Goal: Task Accomplishment & Management: Manage account settings

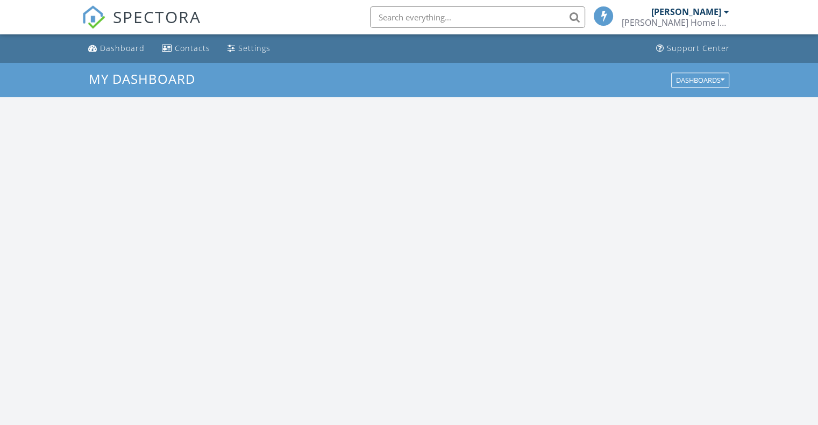
scroll to position [995, 835]
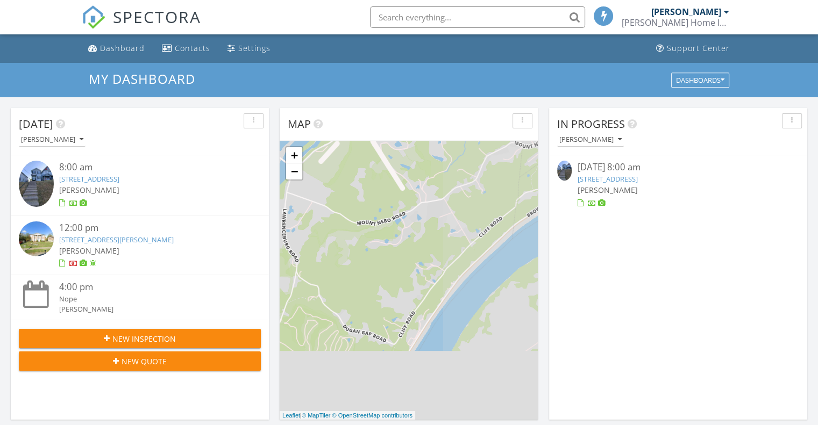
click at [635, 180] on link "852 Buena Vista Pl, Cincinnati, OH 45206" at bounding box center [607, 179] width 60 height 10
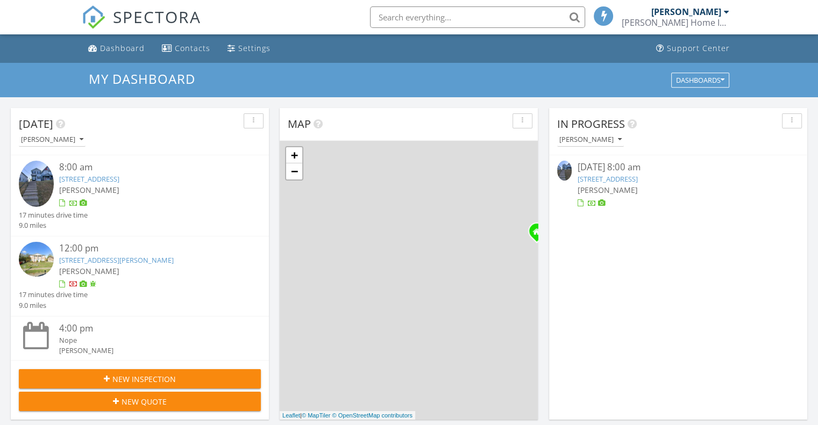
scroll to position [5, 5]
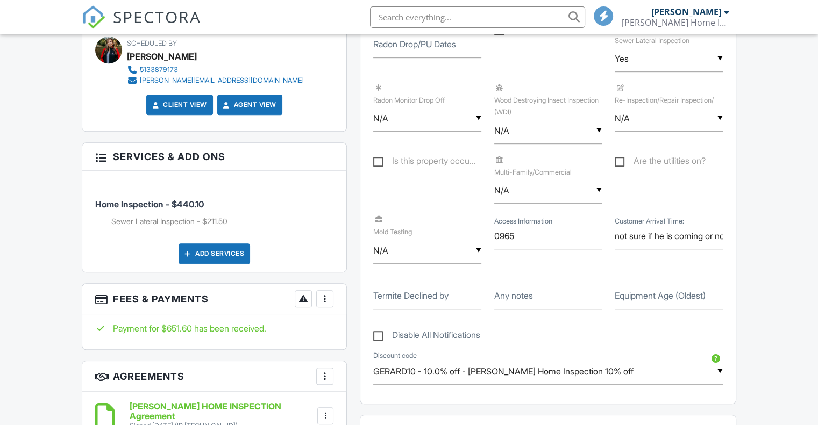
scroll to position [669, 0]
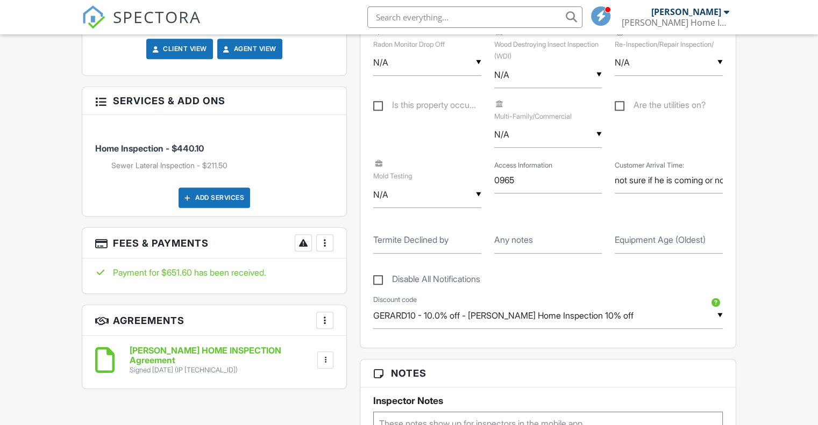
click at [688, 243] on label "Equipment Age (Oldest)" at bounding box center [660, 240] width 91 height 12
click at [688, 243] on input "Equipment Age (Oldest)" at bounding box center [669, 240] width 108 height 26
type input "2000"
click at [328, 239] on div at bounding box center [324, 243] width 11 height 11
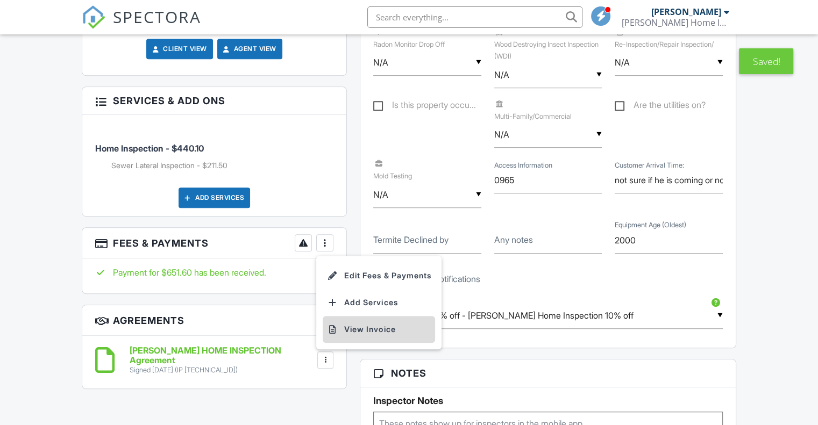
click at [351, 317] on li "View Invoice" at bounding box center [379, 329] width 112 height 27
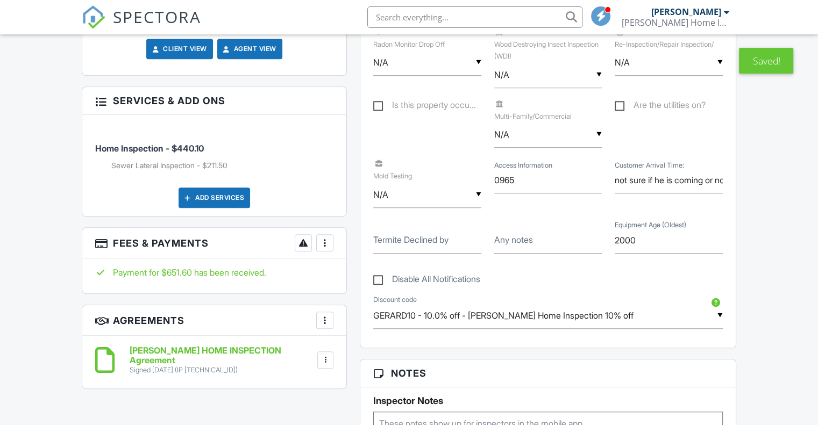
click at [23, 215] on div "Dashboard Contacts Settings Support Center Inspection Details Client View More …" at bounding box center [409, 358] width 818 height 1987
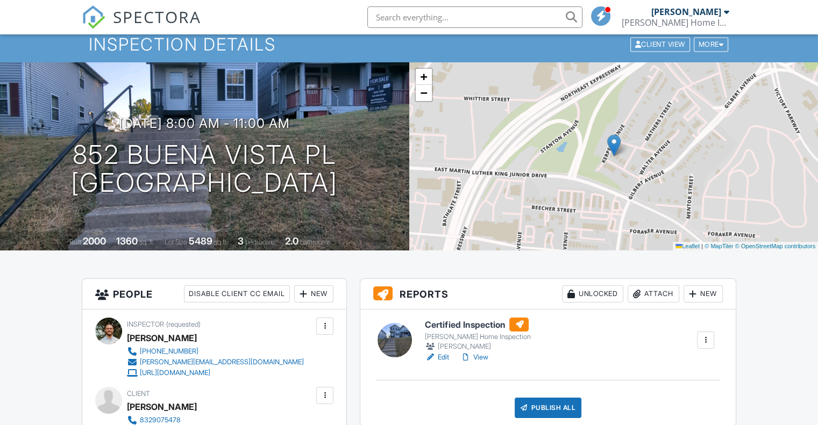
scroll to position [61, 0]
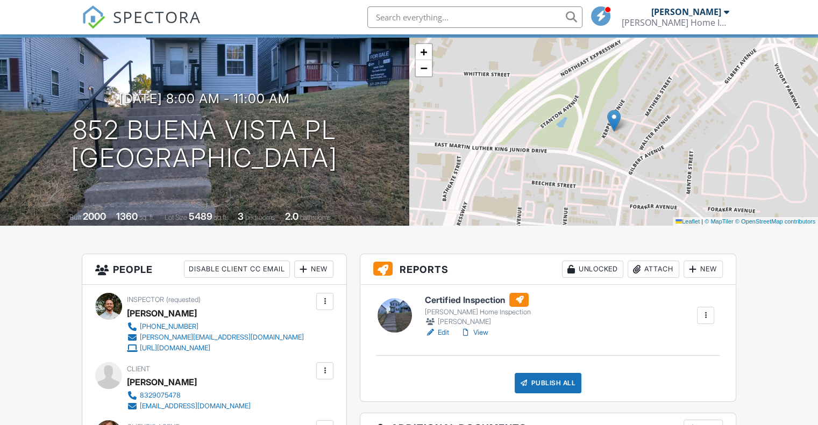
click at [436, 326] on div "[PERSON_NAME]" at bounding box center [477, 322] width 105 height 11
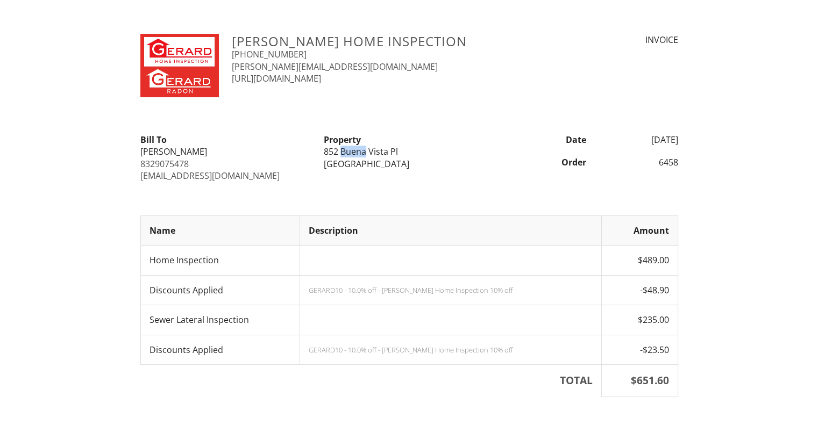
click at [326, 155] on div "852 Buena Vista Pl" at bounding box center [409, 152] width 170 height 12
copy div "[STREET_ADDRESS]"
click at [748, 209] on div "[PERSON_NAME] Home Inspection [PHONE_NUMBER] [PERSON_NAME][EMAIL_ADDRESS][DOMAI…" at bounding box center [409, 299] width 818 height 531
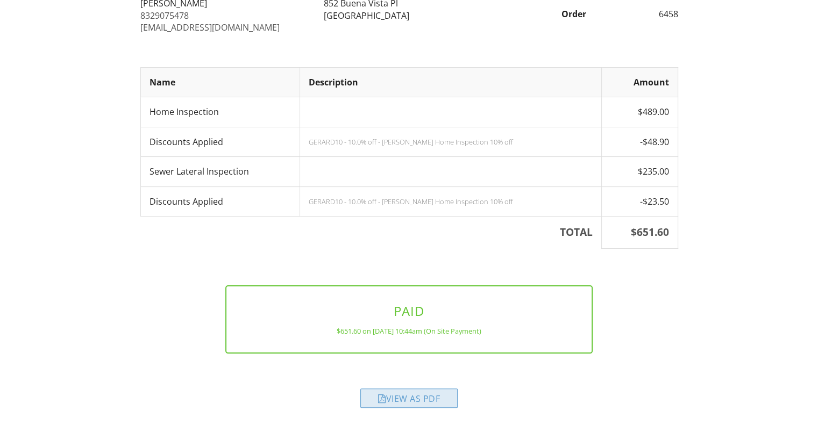
click at [430, 398] on div "View as PDF" at bounding box center [408, 398] width 97 height 19
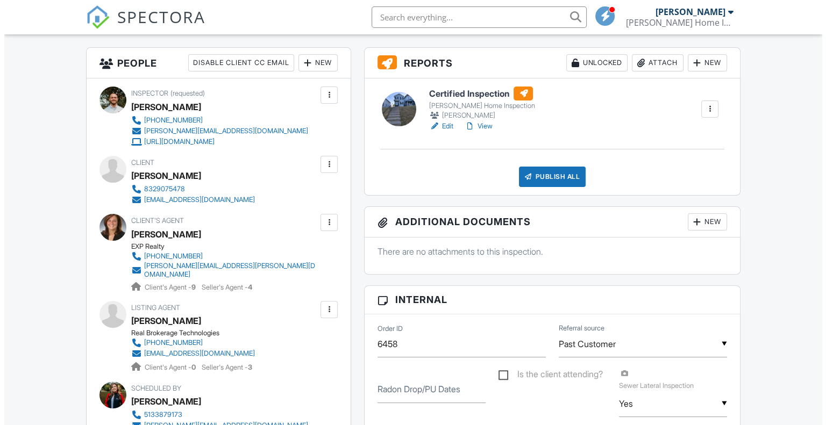
scroll to position [268, 0]
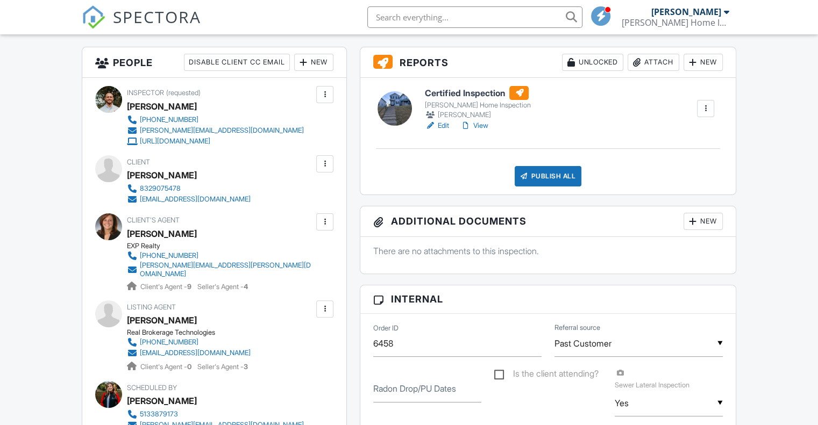
click at [216, 198] on div "[EMAIL_ADDRESS][DOMAIN_NAME]" at bounding box center [195, 199] width 111 height 9
click at [560, 168] on div "Publish All" at bounding box center [548, 176] width 67 height 20
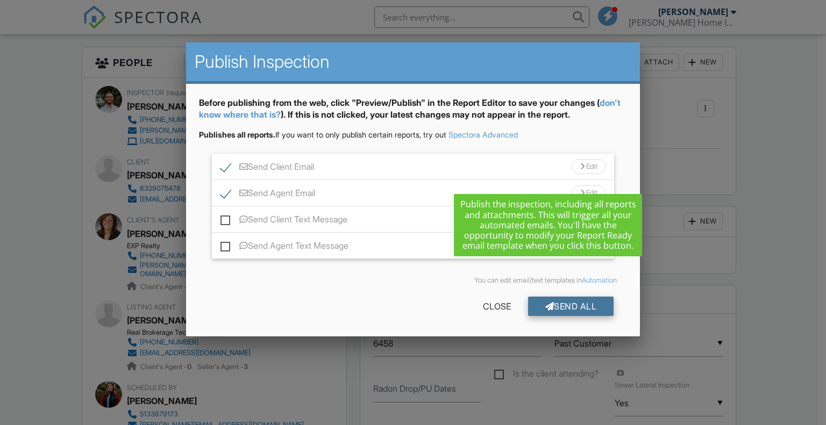
click at [556, 310] on div "Send All" at bounding box center [571, 306] width 86 height 19
